Goal: Task Accomplishment & Management: Complete application form

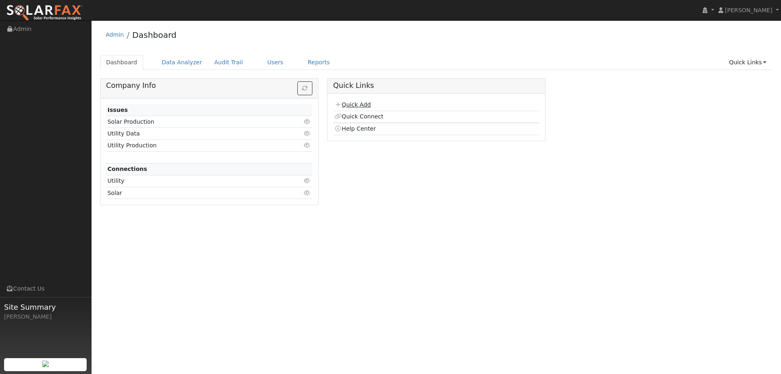
click at [366, 105] on link "Quick Add" at bounding box center [352, 104] width 36 height 7
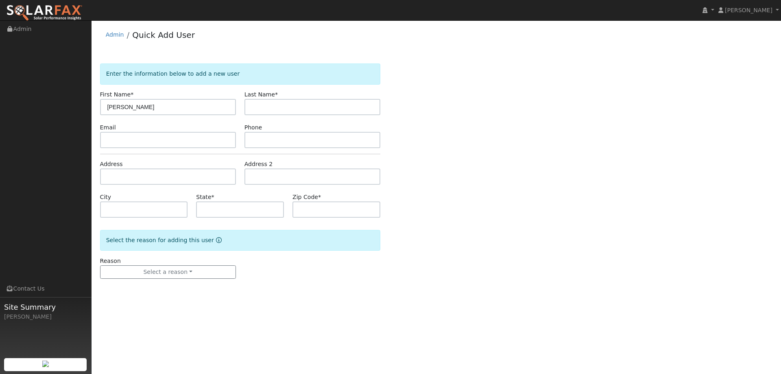
type input "[PERSON_NAME]"
paste input "[EMAIL_ADDRESS][DOMAIN_NAME]"
type input "[EMAIL_ADDRESS][DOMAIN_NAME]"
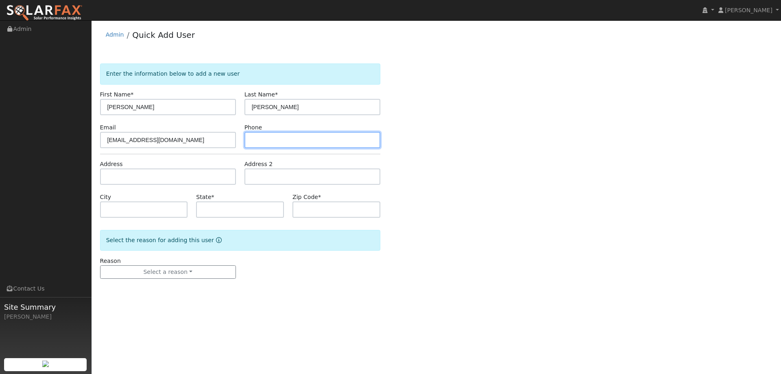
click at [261, 140] on input "text" at bounding box center [312, 140] width 136 height 16
paste input "(925) 348-3341"
type input "(925) 348-3341"
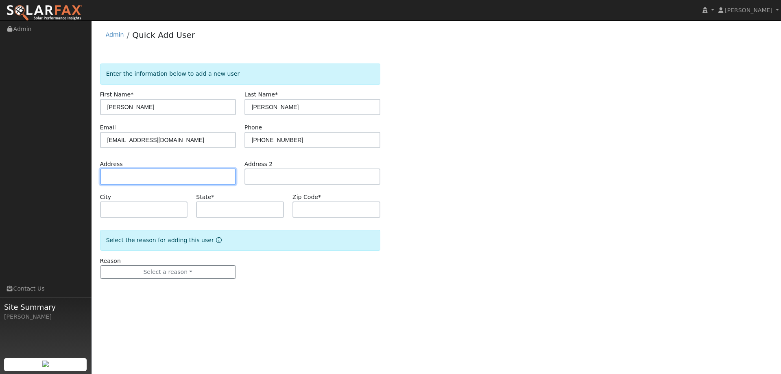
click at [188, 174] on input "text" at bounding box center [168, 176] width 136 height 16
paste input "701 Fremont Drive"
type input "701 Fremont Drive"
type input "Vacaville"
type input "CA"
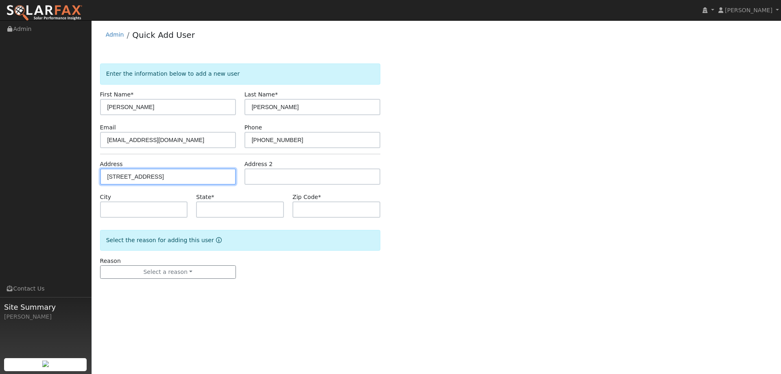
type input "95687"
click at [202, 260] on div "Reason Select a reason New lead New customer adding solar New customer has solar" at bounding box center [168, 268] width 144 height 22
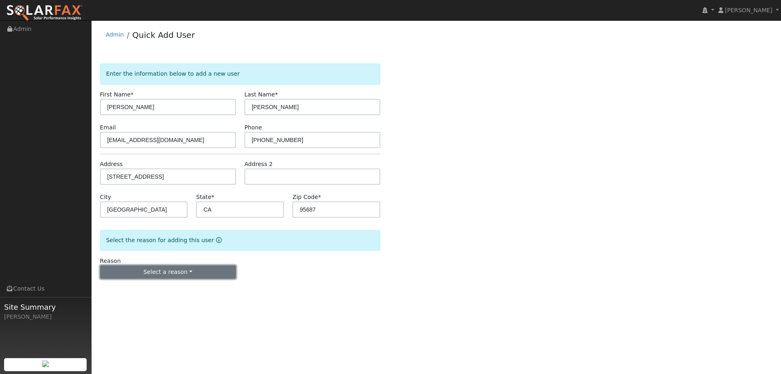
click at [200, 267] on button "Select a reason" at bounding box center [168, 272] width 136 height 14
click at [164, 286] on link "New lead" at bounding box center [145, 288] width 90 height 11
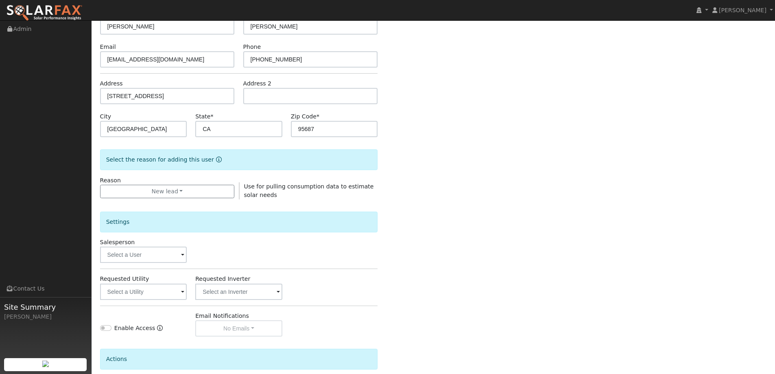
scroll to position [81, 0]
click at [161, 252] on input "text" at bounding box center [143, 254] width 87 height 16
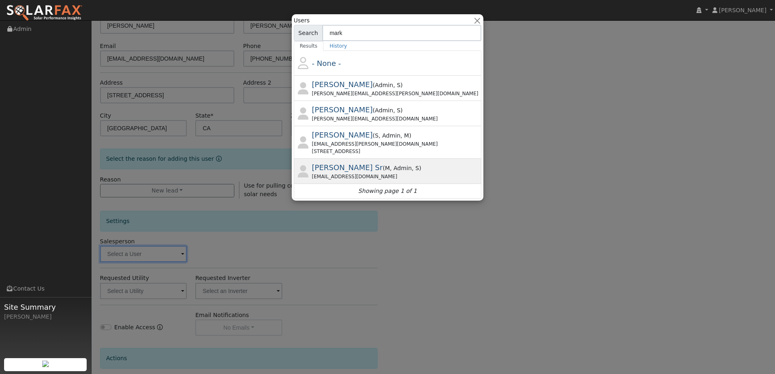
type input "mark"
click at [419, 174] on div "m.schroedersr@ambrosesolar.com" at bounding box center [396, 176] width 168 height 7
type input "Mark Schroeder Sr"
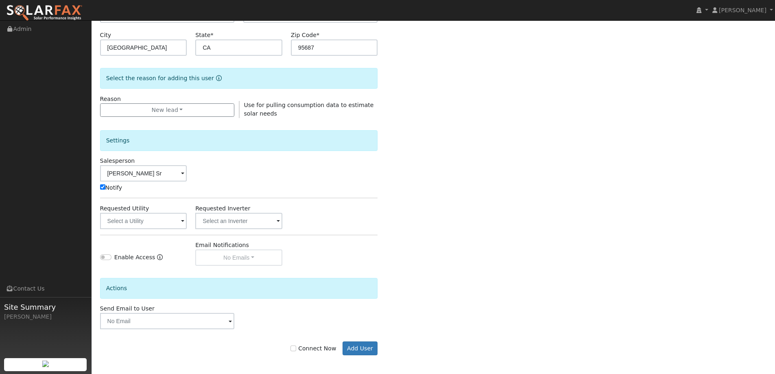
scroll to position [163, 0]
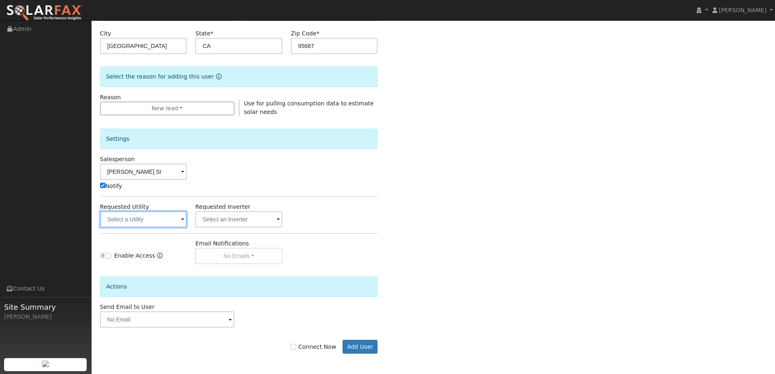
click at [185, 226] on input "text" at bounding box center [143, 219] width 87 height 16
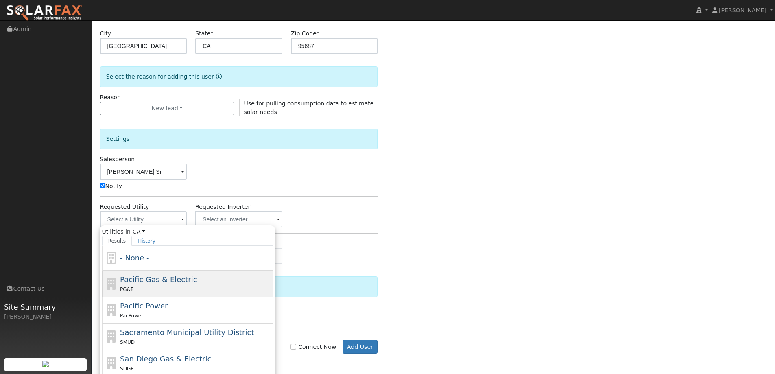
click at [179, 285] on div "PG&E" at bounding box center [195, 289] width 151 height 9
type input "Pacific Gas & Electric"
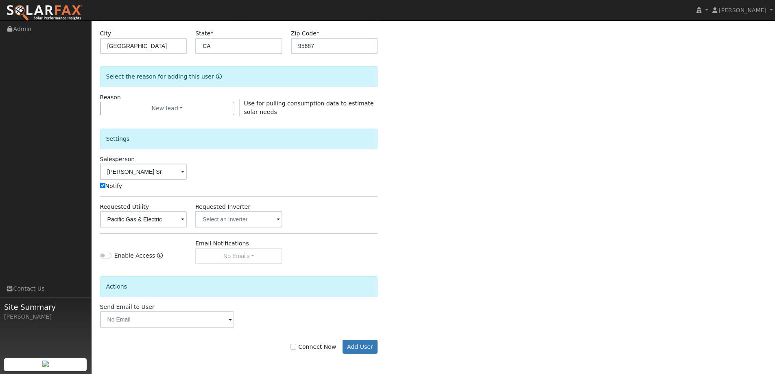
click at [305, 346] on label "Connect Now" at bounding box center [313, 346] width 46 height 9
click at [296, 346] on input "Connect Now" at bounding box center [293, 347] width 6 height 6
checkbox input "true"
click at [350, 346] on button "Add User" at bounding box center [359, 347] width 35 height 14
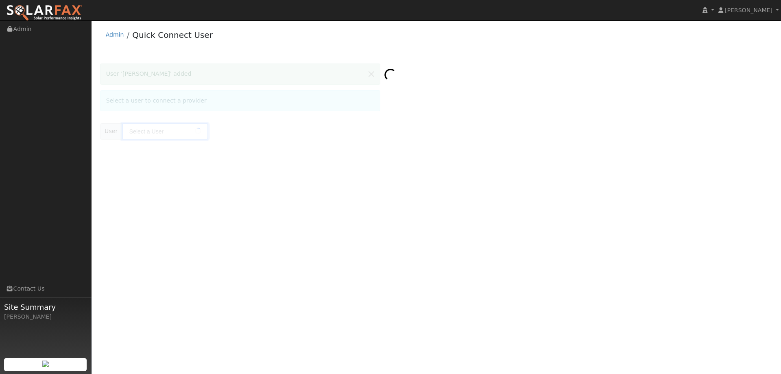
type input "Jeff Andrade"
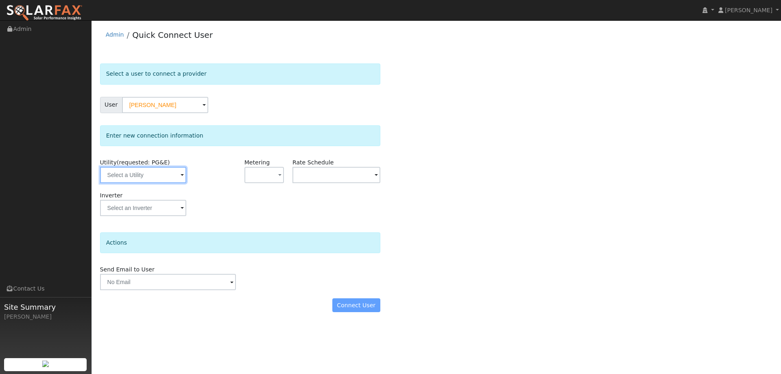
click at [176, 182] on input "text" at bounding box center [143, 175] width 86 height 16
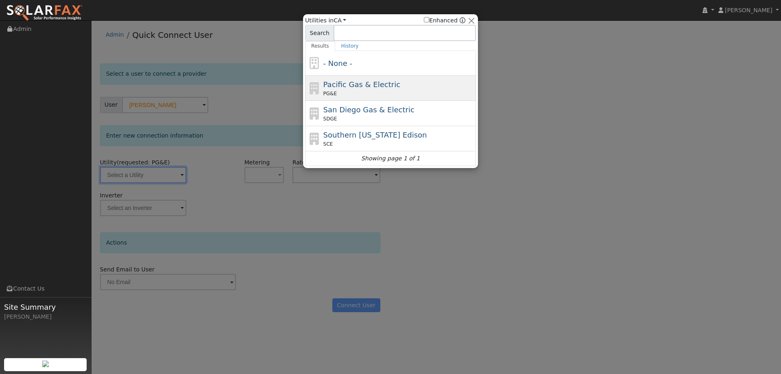
click at [395, 77] on div "Pacific Gas & Electric PG&E" at bounding box center [390, 88] width 171 height 25
type input "PG&E"
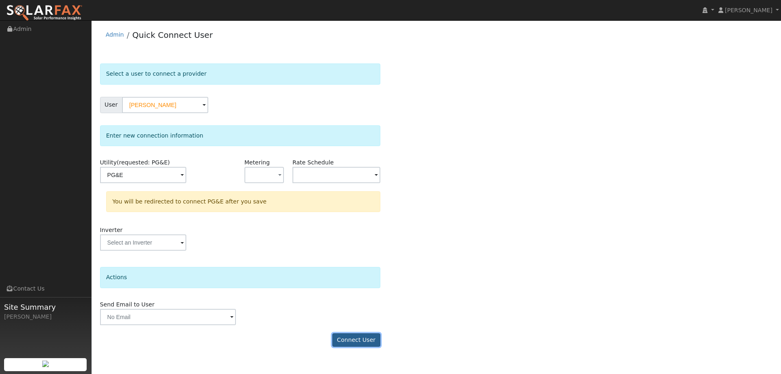
click at [377, 341] on button "Connect User" at bounding box center [356, 340] width 48 height 14
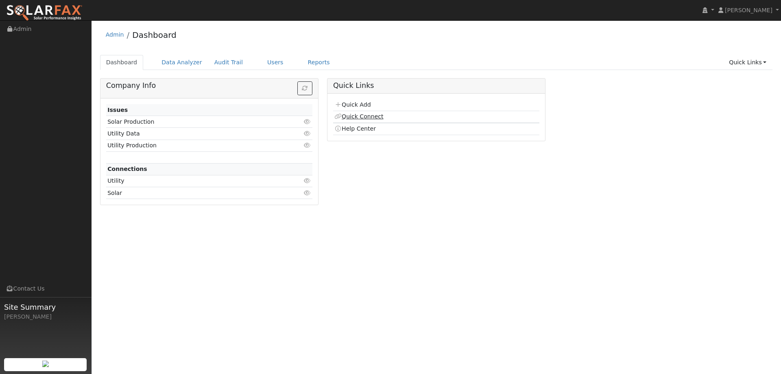
click at [368, 118] on link "Quick Connect" at bounding box center [358, 116] width 49 height 7
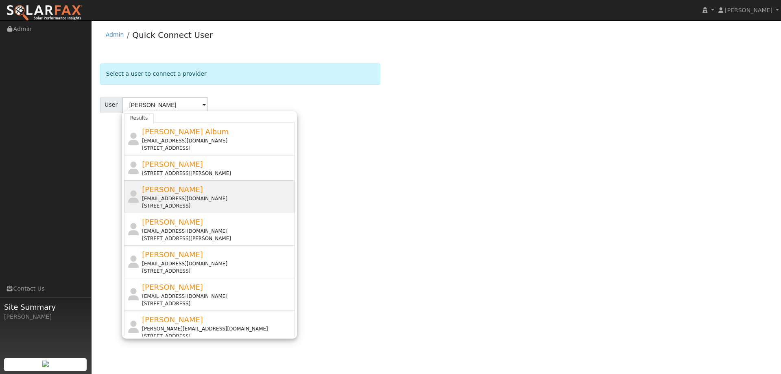
click at [191, 188] on div "Jeff Andrade jeffandjr82@yahoo.com 701 Fremont Drive, Vacaville, CA 95687" at bounding box center [217, 197] width 151 height 26
type input "Jeff Andrade"
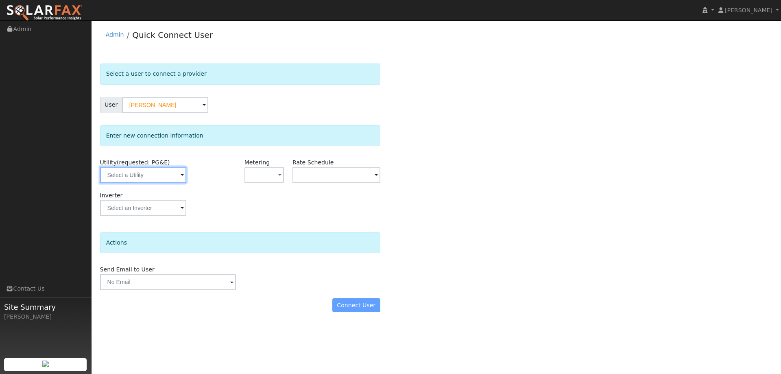
click at [164, 179] on input "text" at bounding box center [143, 175] width 86 height 16
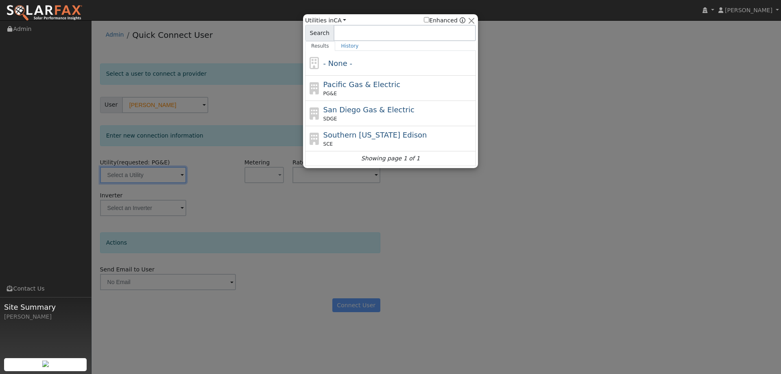
click at [327, 84] on span "Pacific Gas & Electric" at bounding box center [361, 84] width 77 height 9
type input "PG&E"
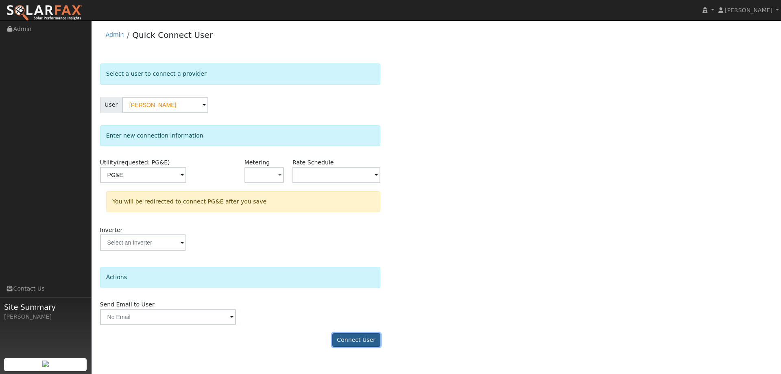
click at [353, 342] on button "Connect User" at bounding box center [356, 340] width 48 height 14
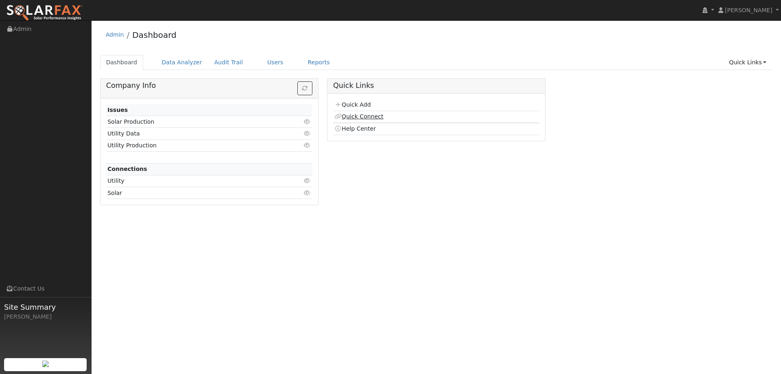
click at [375, 115] on link "Quick Connect" at bounding box center [358, 116] width 49 height 7
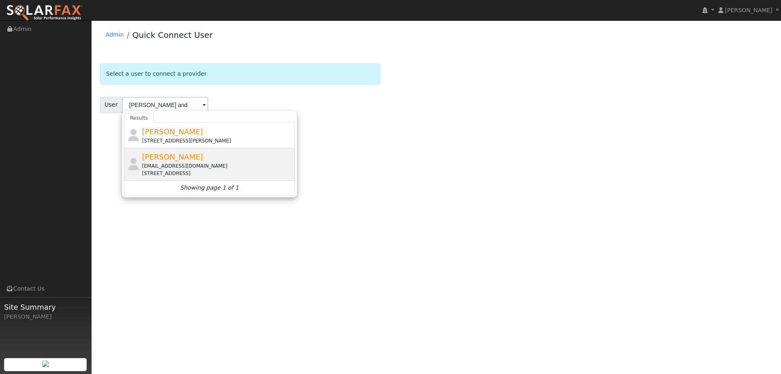
click at [276, 153] on div "[PERSON_NAME] [EMAIL_ADDRESS][DOMAIN_NAME] [STREET_ADDRESS]" at bounding box center [217, 164] width 151 height 26
type input "[PERSON_NAME]"
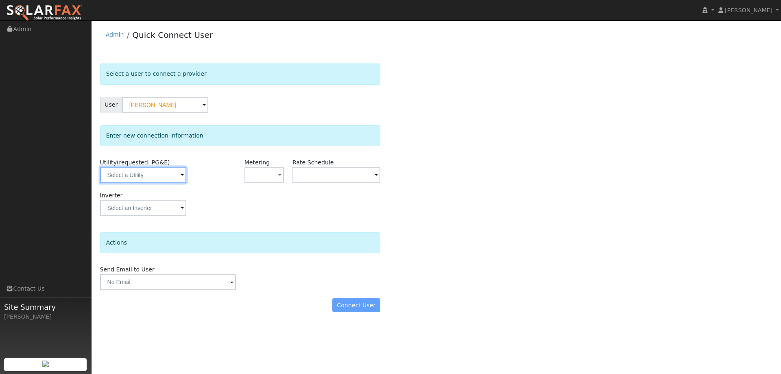
click at [183, 173] on input "text" at bounding box center [143, 175] width 86 height 16
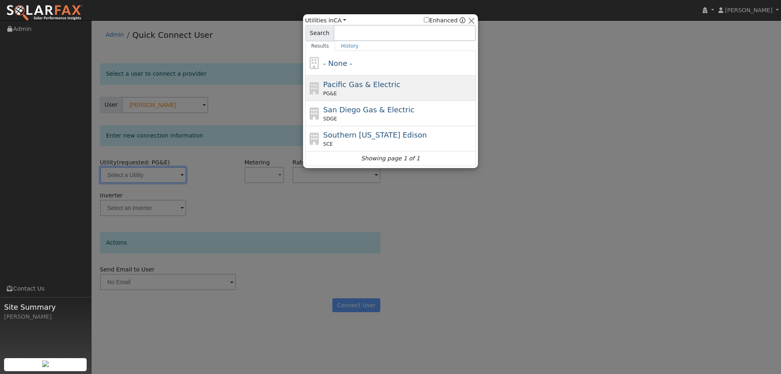
click at [331, 93] on span "PG&E" at bounding box center [329, 93] width 13 height 7
type input "PG&E"
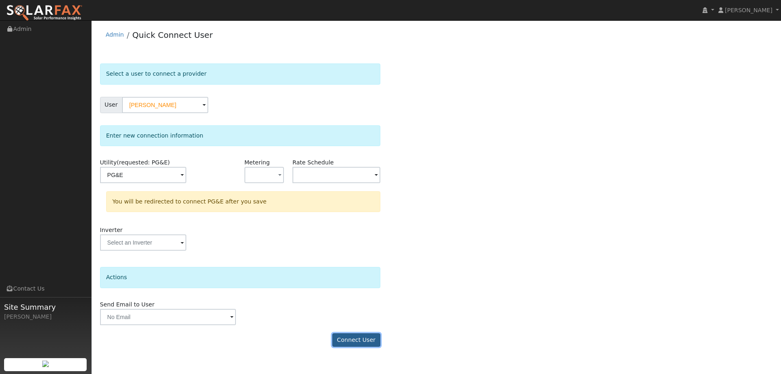
click at [362, 336] on button "Connect User" at bounding box center [356, 340] width 48 height 14
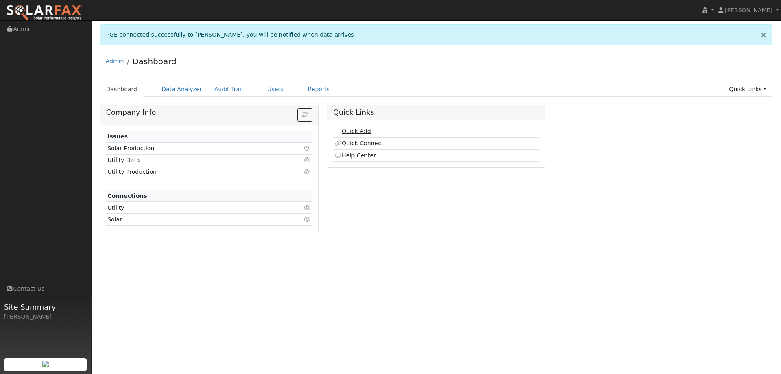
click at [351, 133] on link "Quick Add" at bounding box center [352, 131] width 36 height 7
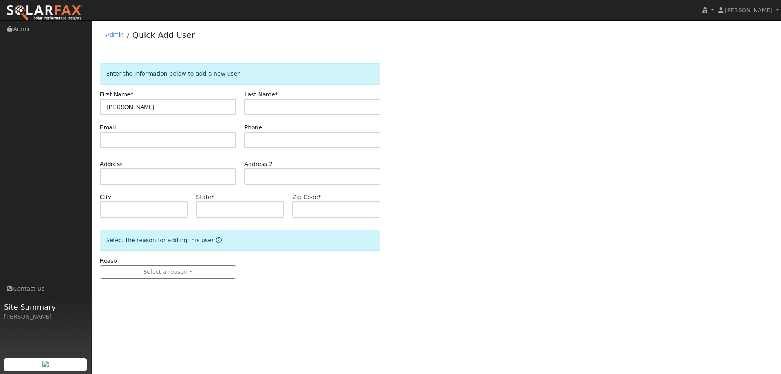
type input "[PERSON_NAME]"
paste input "[EMAIL_ADDRESS][DOMAIN_NAME]"
type input "aegordon@live.com"
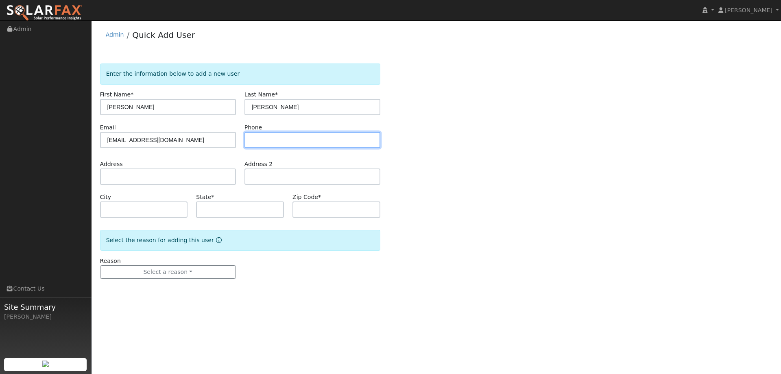
click at [256, 139] on input "text" at bounding box center [312, 140] width 136 height 16
paste input "(707) 363-5616"
type input "(707) 363-5616"
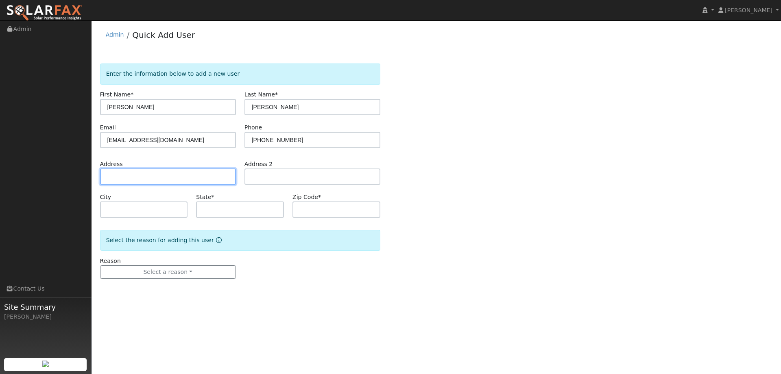
click at [207, 177] on input "text" at bounding box center [168, 176] width 136 height 16
paste input "200 Verona Way"
type input "200 Verona Way"
type input "Napa"
type input "CA"
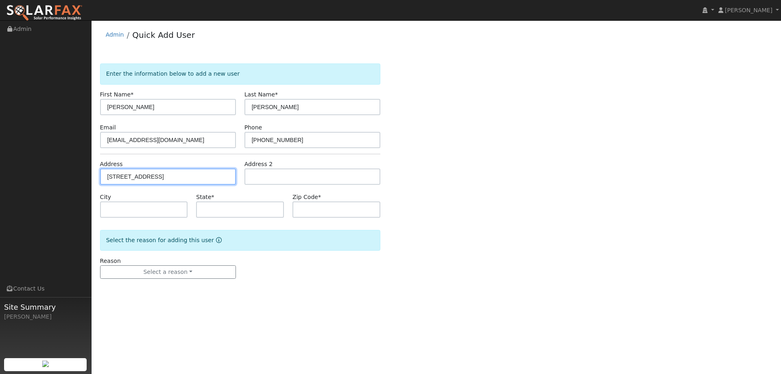
type input "94558"
click at [192, 264] on div "Reason Select a reason New lead New customer adding solar New customer has solar" at bounding box center [168, 268] width 144 height 22
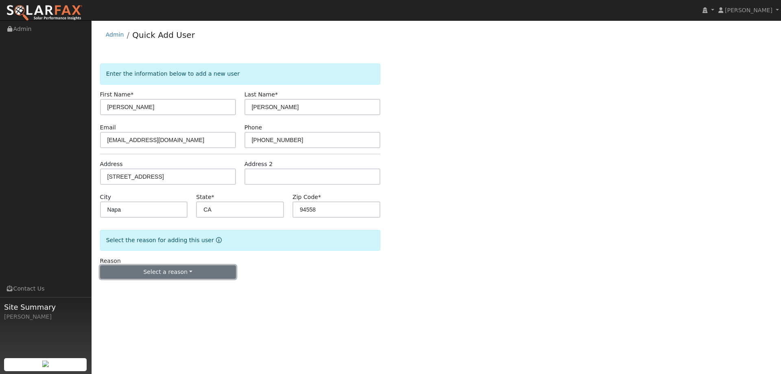
click at [192, 268] on button "Select a reason" at bounding box center [168, 272] width 136 height 14
click at [147, 286] on link "New lead" at bounding box center [145, 288] width 90 height 11
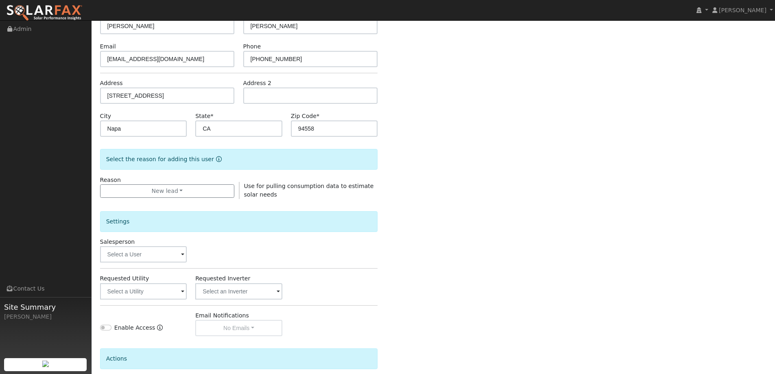
scroll to position [81, 0]
click at [172, 257] on input "text" at bounding box center [143, 254] width 87 height 16
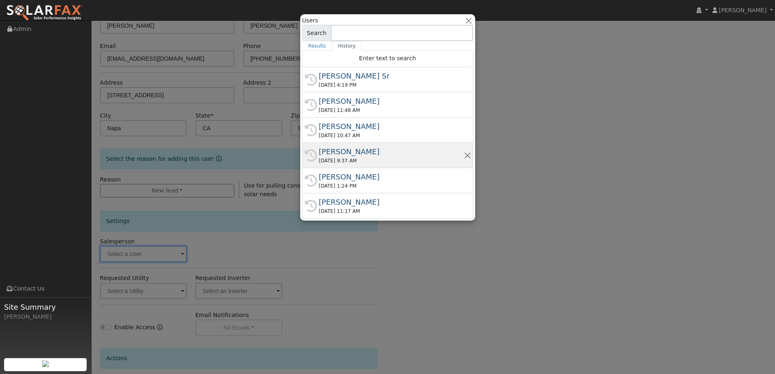
click at [346, 157] on div "09/23/2025 9:37 AM" at bounding box center [391, 160] width 145 height 7
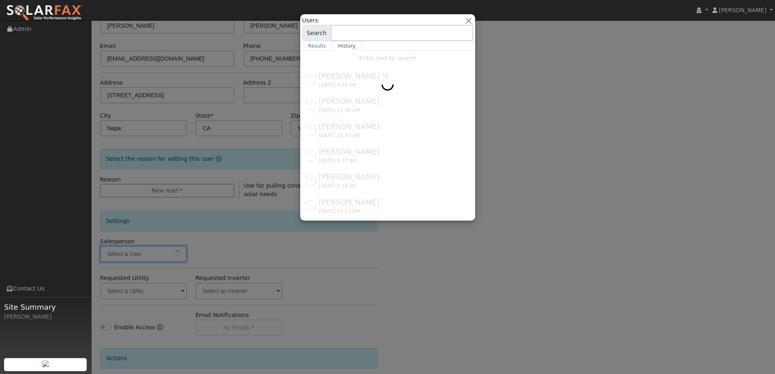
type input "Kelsey Commerford"
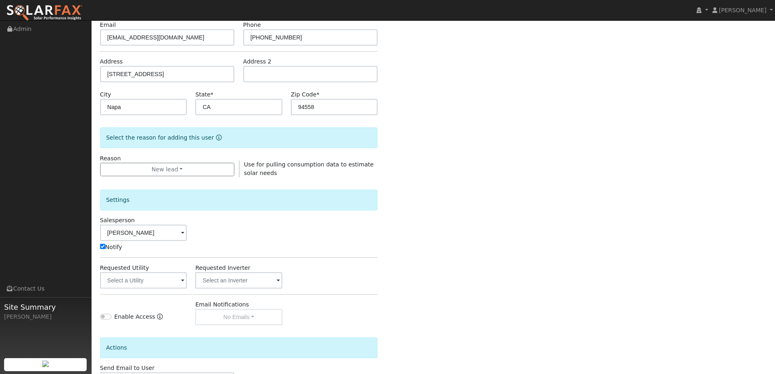
scroll to position [122, 0]
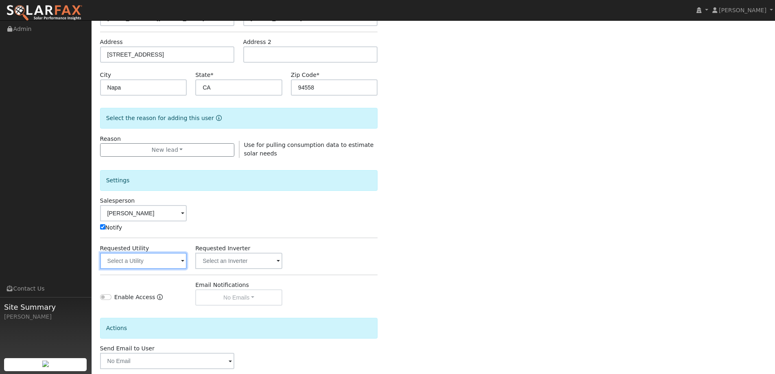
click at [174, 263] on input "text" at bounding box center [143, 261] width 87 height 16
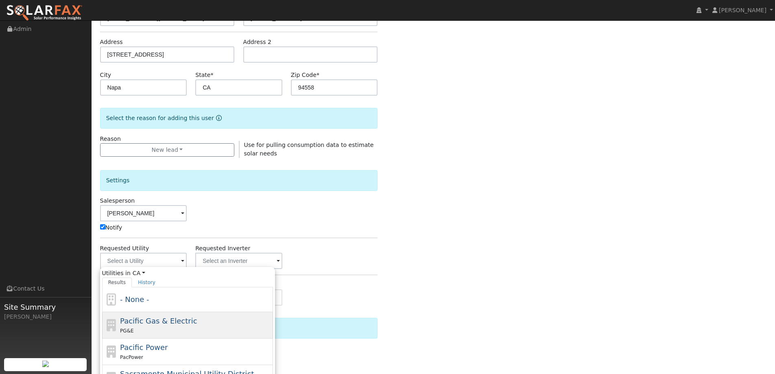
click at [219, 317] on div "Pacific Gas & Electric PG&E" at bounding box center [195, 325] width 151 height 20
type input "Pacific Gas & Electric"
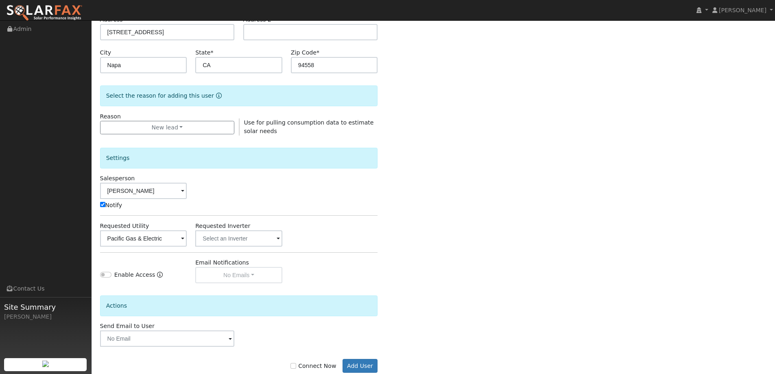
scroll to position [163, 0]
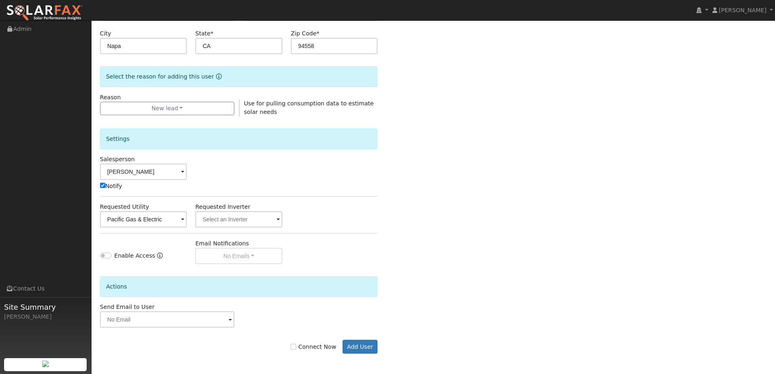
click at [298, 350] on label "Connect Now" at bounding box center [313, 346] width 46 height 9
click at [296, 349] on input "Connect Now" at bounding box center [293, 347] width 6 height 6
checkbox input "true"
click at [346, 346] on button "Add User" at bounding box center [359, 347] width 35 height 14
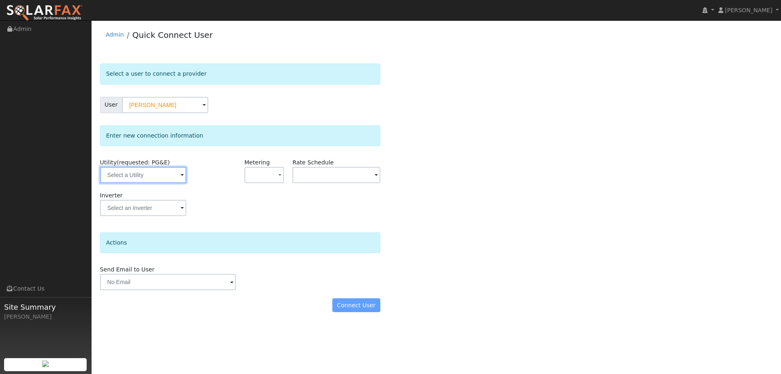
click at [169, 169] on input "text" at bounding box center [143, 175] width 86 height 16
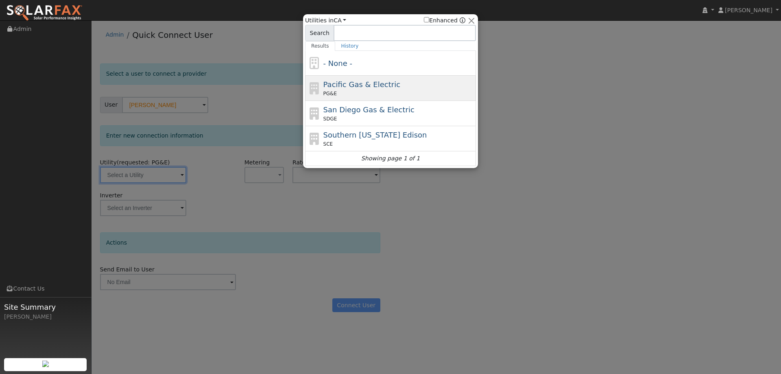
click at [345, 87] on span "Pacific Gas & Electric" at bounding box center [361, 84] width 77 height 9
type input "PG&E"
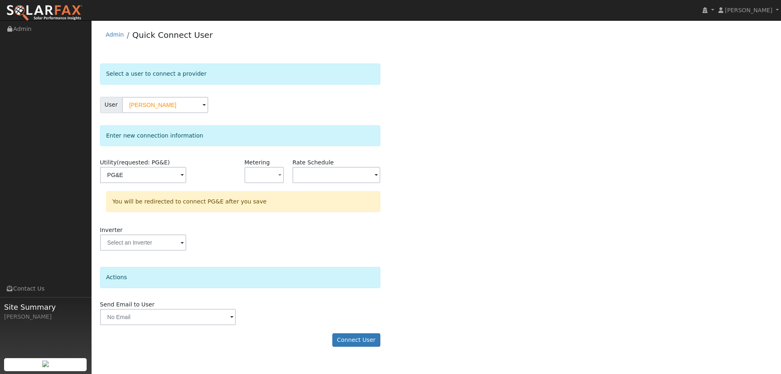
click at [359, 328] on form "Select a user to connect a provider User [PERSON_NAME] Account Default Account …" at bounding box center [240, 208] width 280 height 291
click at [359, 331] on form "Select a user to connect a provider User Allan Gordon Account Default Account D…" at bounding box center [240, 208] width 280 height 291
click at [360, 334] on button "Connect User" at bounding box center [356, 340] width 48 height 14
